Goal: Browse casually: Explore the website without a specific task or goal

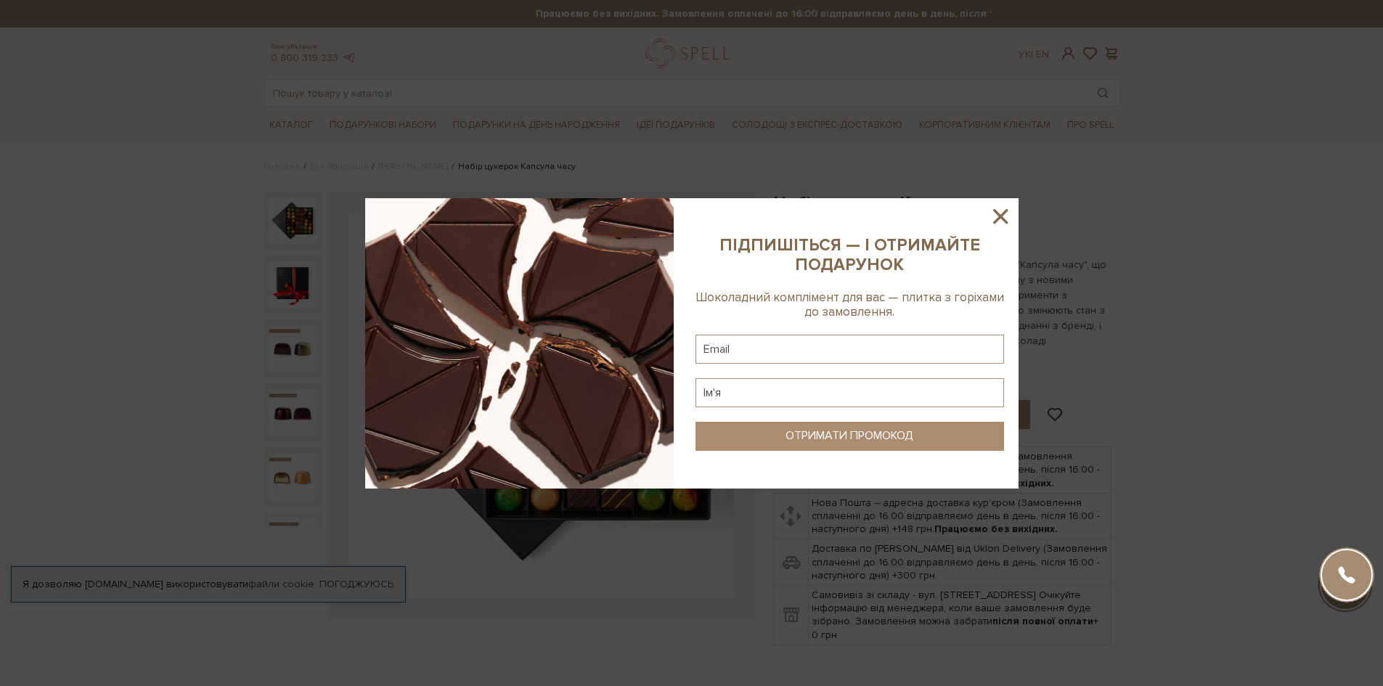
click at [1001, 215] on icon at bounding box center [1000, 216] width 25 height 25
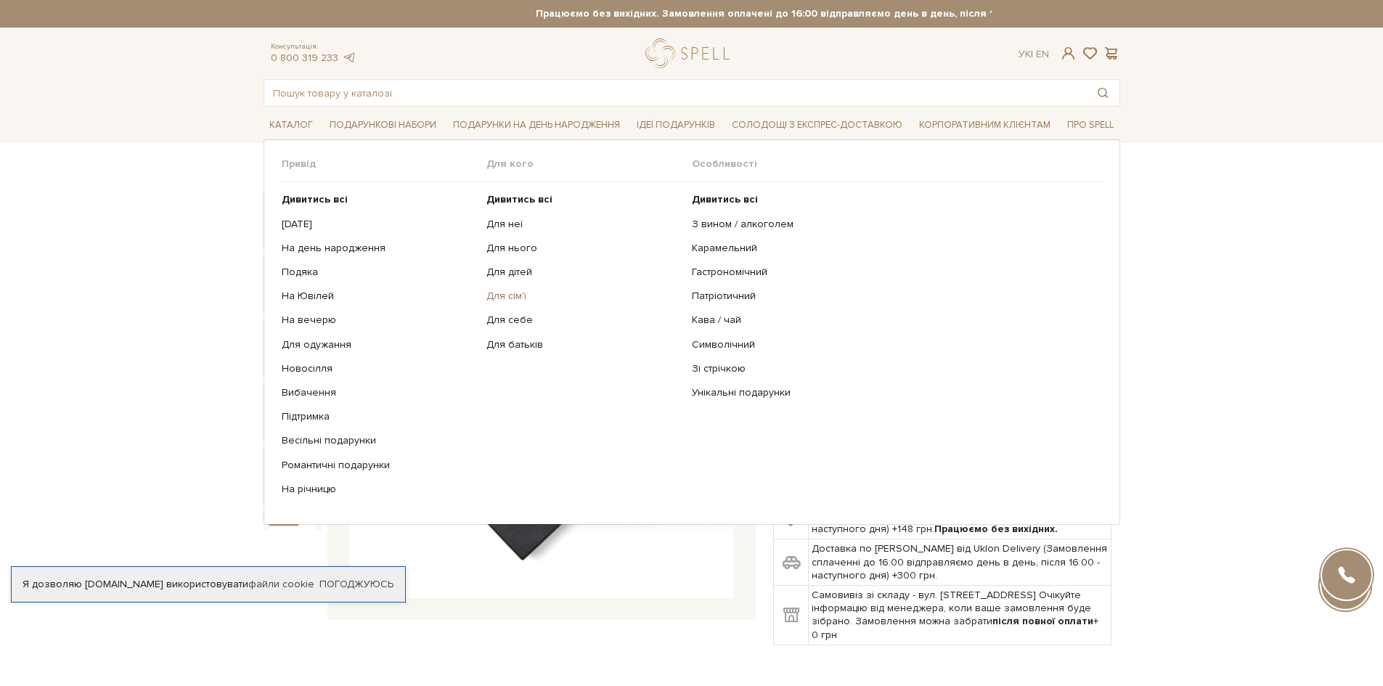
click at [521, 295] on link "Для сім'ї" at bounding box center [583, 296] width 195 height 13
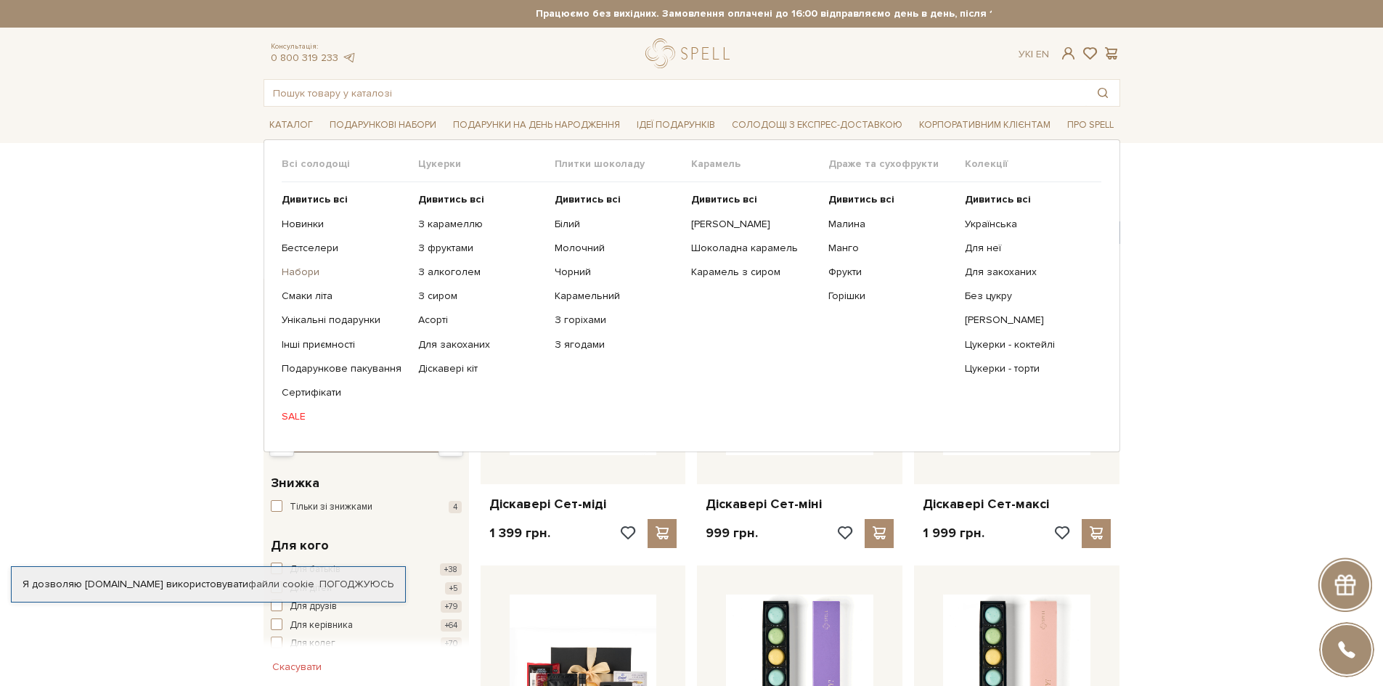
click at [298, 270] on link "Набори" at bounding box center [345, 272] width 126 height 13
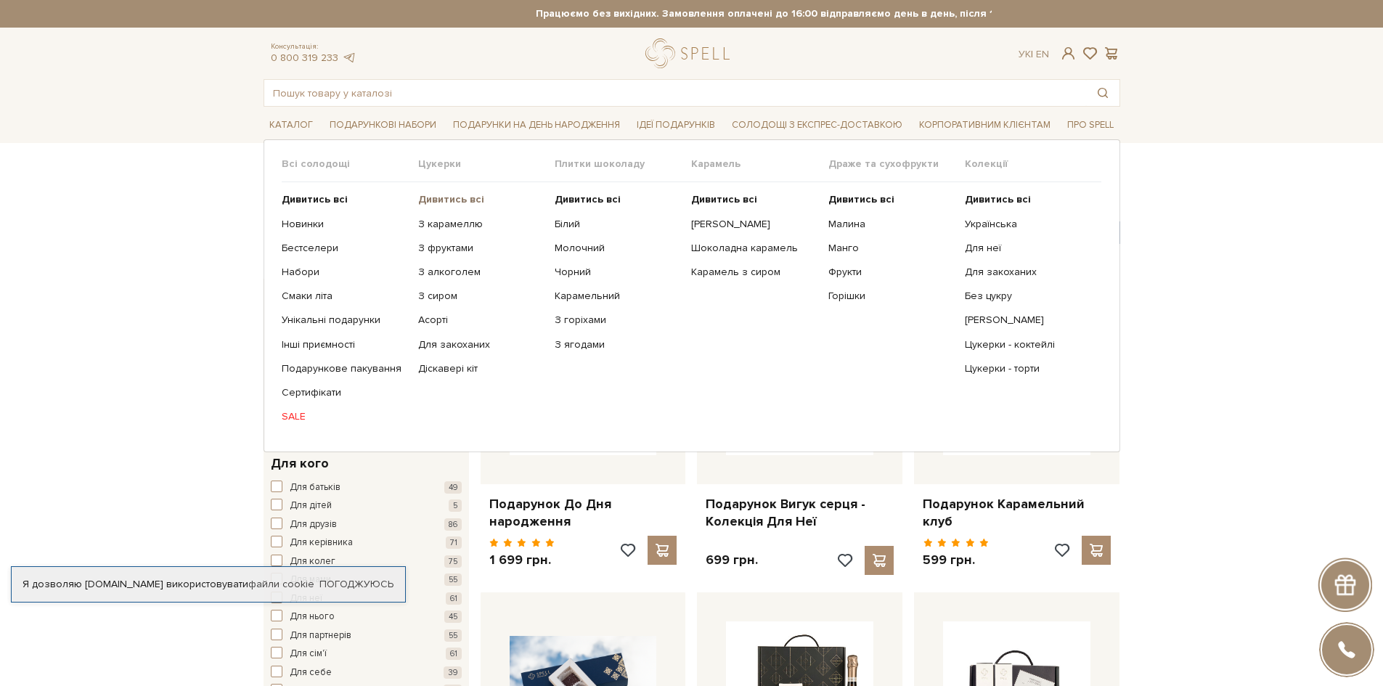
click at [460, 197] on b "Дивитись всі" at bounding box center [451, 199] width 66 height 12
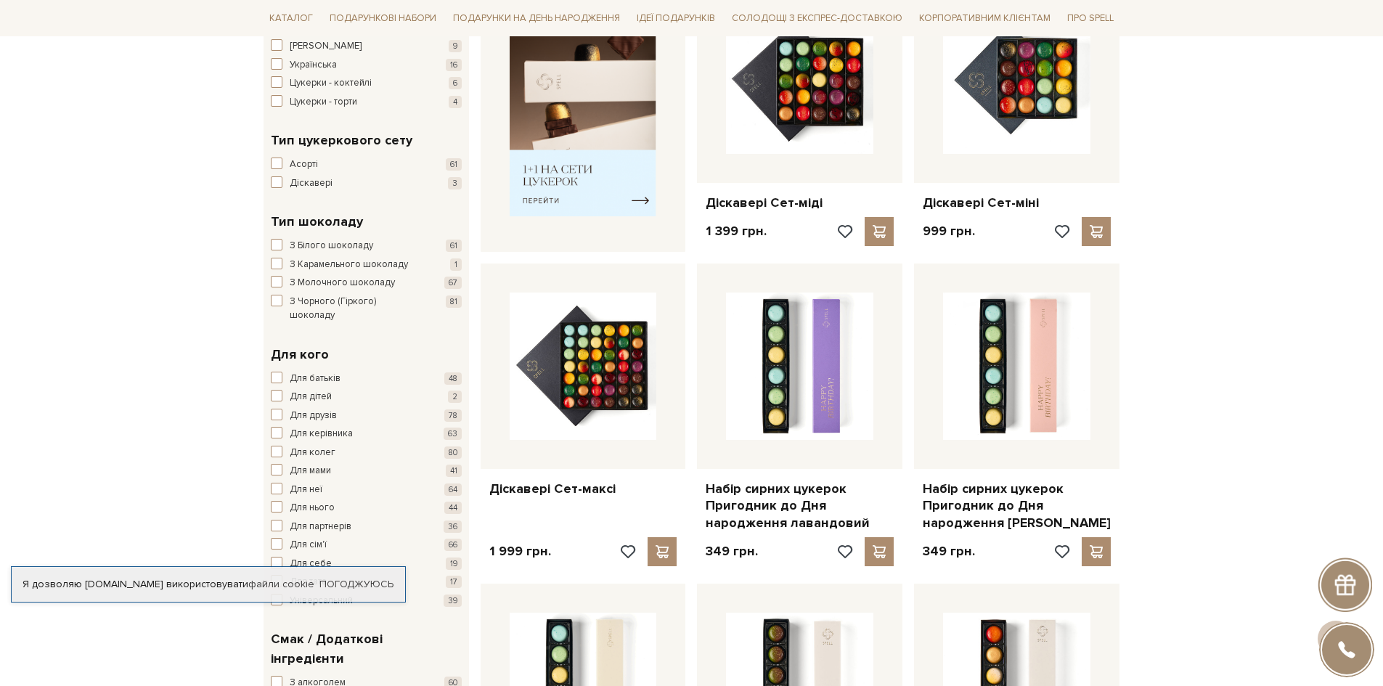
scroll to position [616, 0]
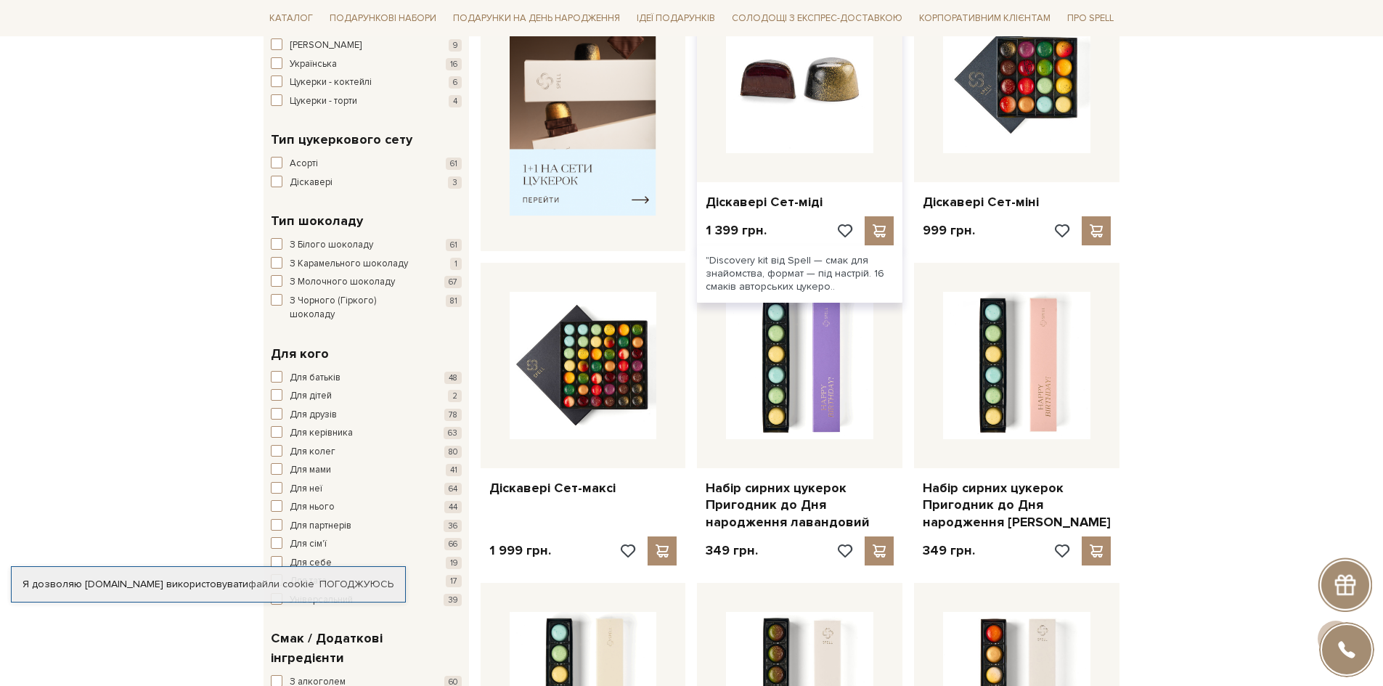
click at [813, 99] on img at bounding box center [799, 79] width 147 height 147
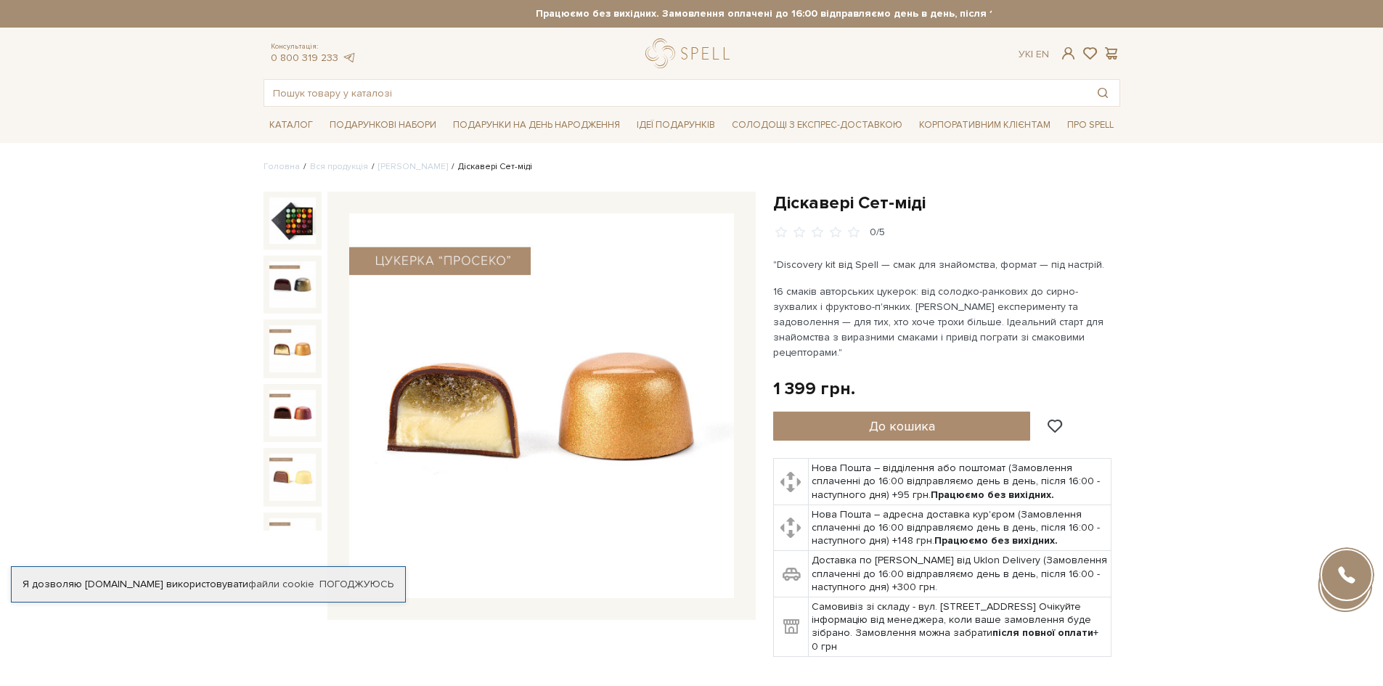
click at [302, 221] on img at bounding box center [292, 220] width 46 height 46
